Goal: Task Accomplishment & Management: Manage account settings

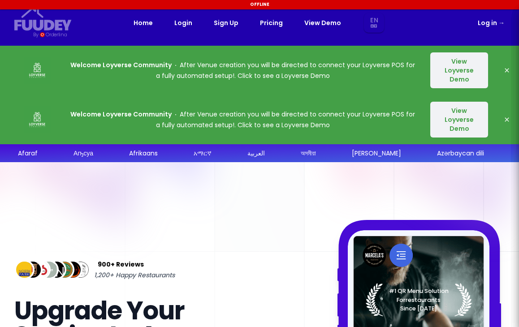
select select "en"
click at [493, 22] on link "Log in →" at bounding box center [491, 22] width 27 height 11
select select "en"
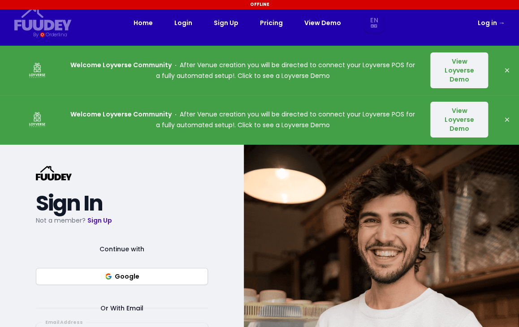
select select "en"
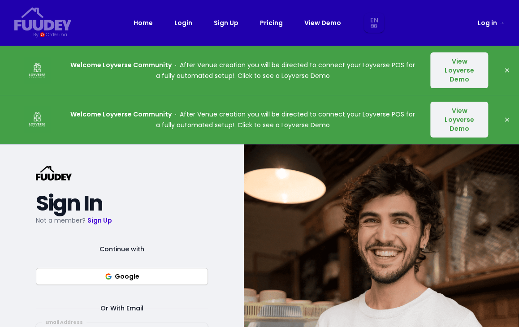
select select "en"
click at [504, 25] on span "→" at bounding box center [502, 22] width 6 height 9
select select "en"
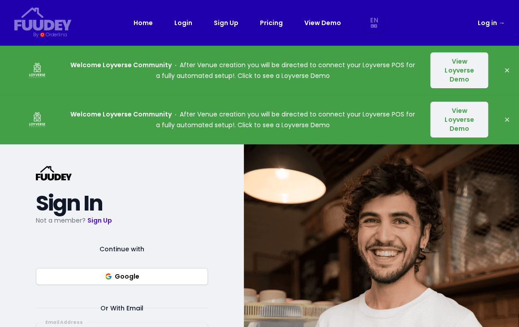
click at [493, 20] on link "Log in →" at bounding box center [491, 22] width 27 height 11
select select "en"
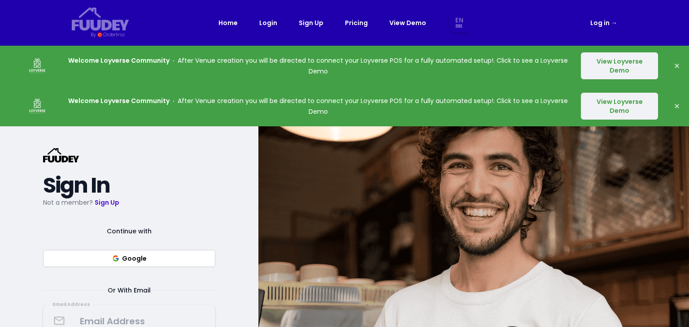
select select "en"
click at [519, 22] on link "Log in →" at bounding box center [603, 22] width 27 height 11
select select "en"
click at [519, 65] on icon "button" at bounding box center [676, 65] width 7 height 7
select select "en"
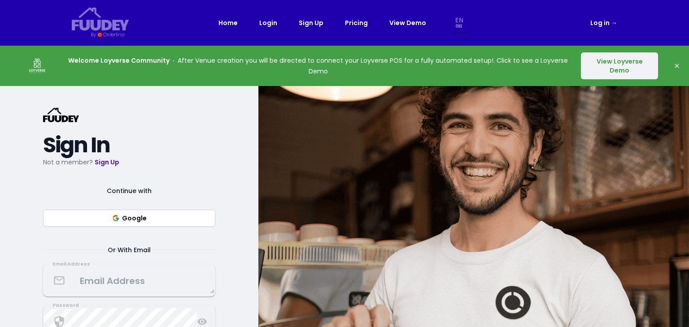
click at [519, 65] on icon "button" at bounding box center [676, 65] width 7 height 7
select select "en"
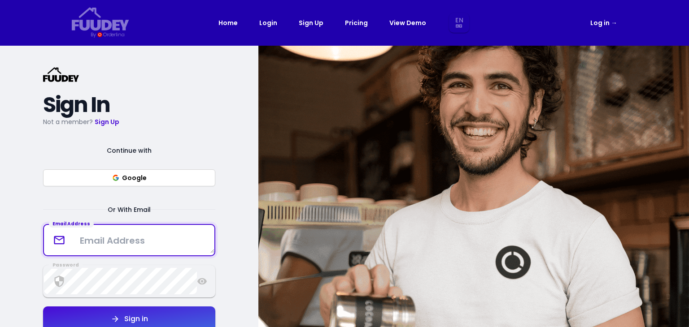
click at [107, 245] on textarea at bounding box center [129, 240] width 170 height 26
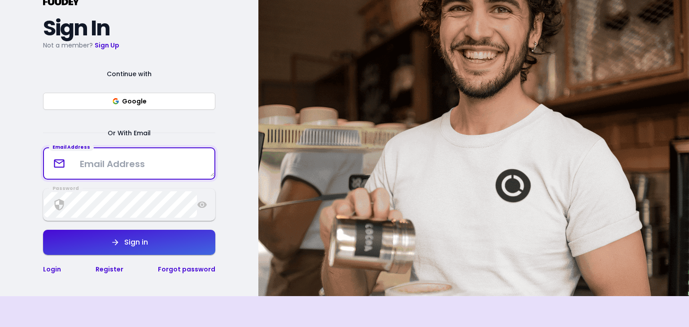
scroll to position [74, 0]
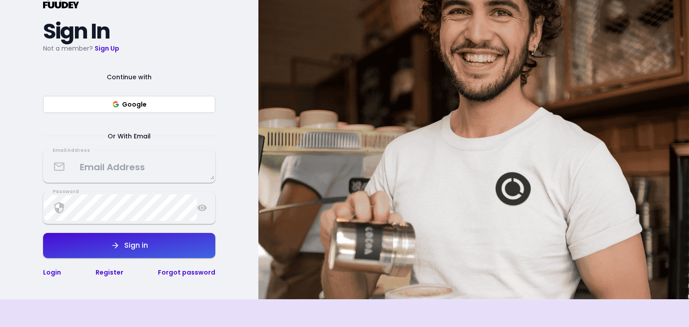
click at [160, 101] on button "Google" at bounding box center [129, 104] width 172 height 17
click at [152, 166] on textarea at bounding box center [129, 166] width 170 height 26
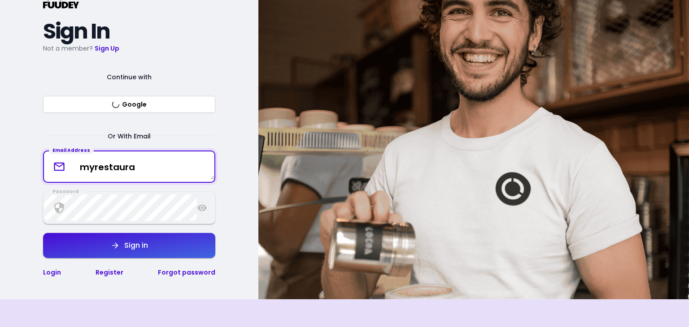
type textarea "myrestaura"
select select "en"
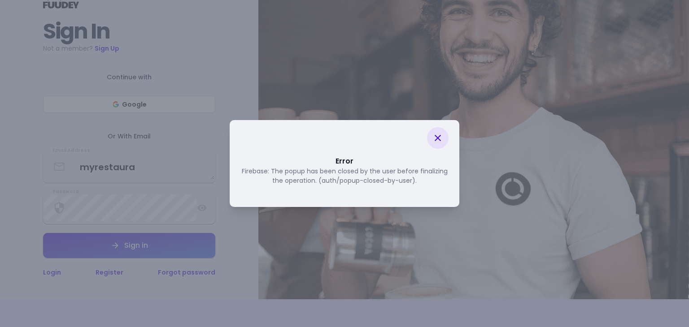
click at [436, 133] on icon at bounding box center [437, 138] width 11 height 11
select select "en"
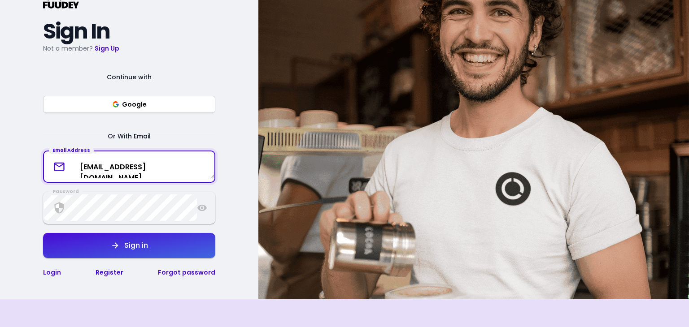
type textarea "[EMAIL_ADDRESS][DOMAIN_NAME]"
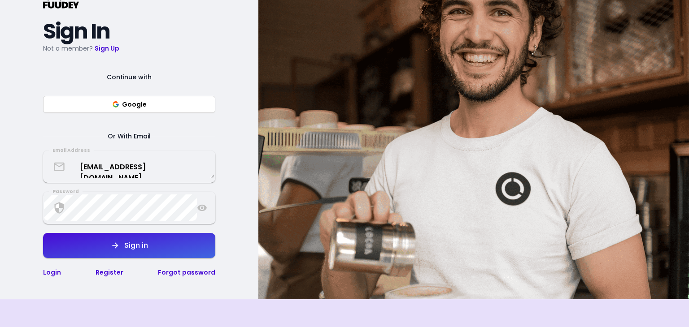
click at [200, 205] on icon at bounding box center [201, 207] width 9 height 7
click at [174, 255] on button "Sign in" at bounding box center [129, 245] width 172 height 25
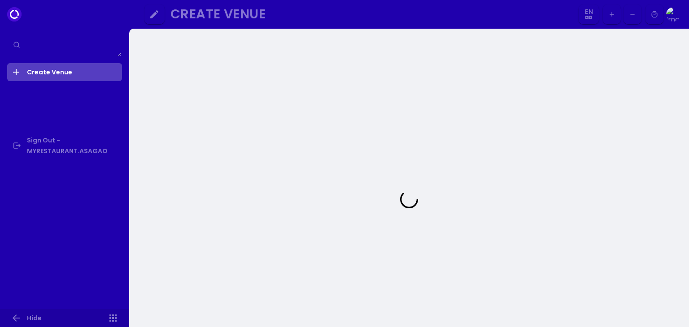
select select "en"
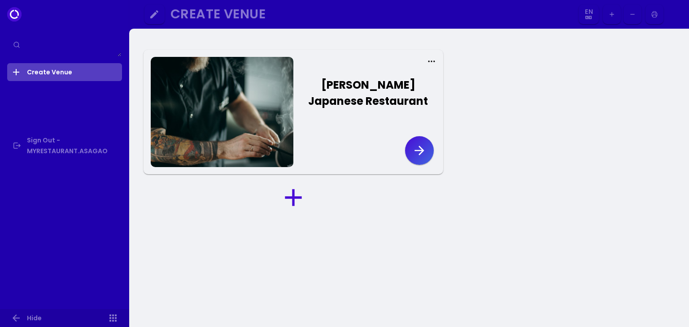
click at [408, 153] on button "button" at bounding box center [419, 150] width 29 height 29
select select "en"
